Goal: Transaction & Acquisition: Purchase product/service

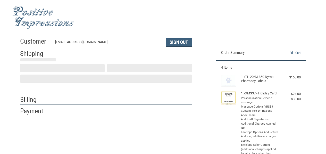
scroll to position [17, 0]
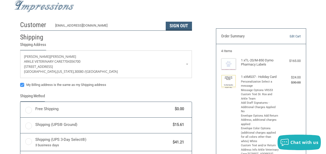
radio input "true"
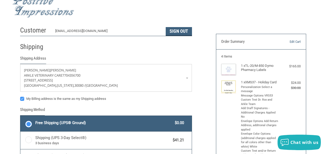
scroll to position [0, 0]
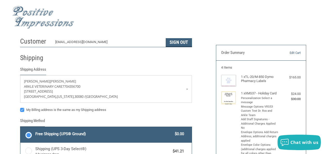
click at [40, 19] on img at bounding box center [43, 17] width 62 height 23
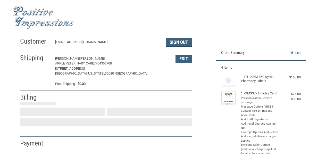
select select "US"
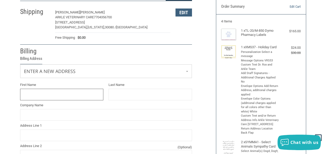
scroll to position [67, 0]
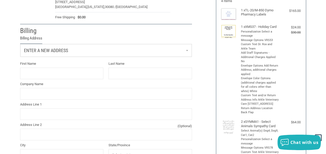
click at [100, 54] on link "Enter a new address" at bounding box center [106, 50] width 172 height 13
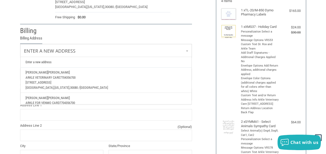
click at [93, 78] on p "Arkle Veterinary Care 7704356700" at bounding box center [106, 77] width 161 height 5
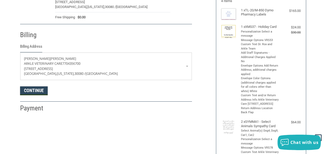
click at [40, 88] on button "Continue" at bounding box center [34, 90] width 28 height 9
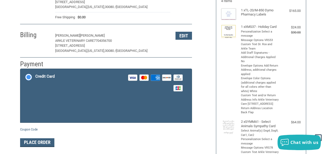
scroll to position [94, 0]
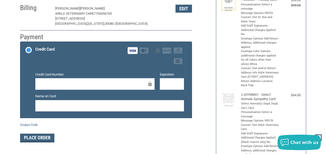
click at [44, 109] on iframe at bounding box center [110, 106] width 142 height 6
click at [47, 138] on button "Place Order" at bounding box center [37, 138] width 34 height 9
